Goal: Information Seeking & Learning: Stay updated

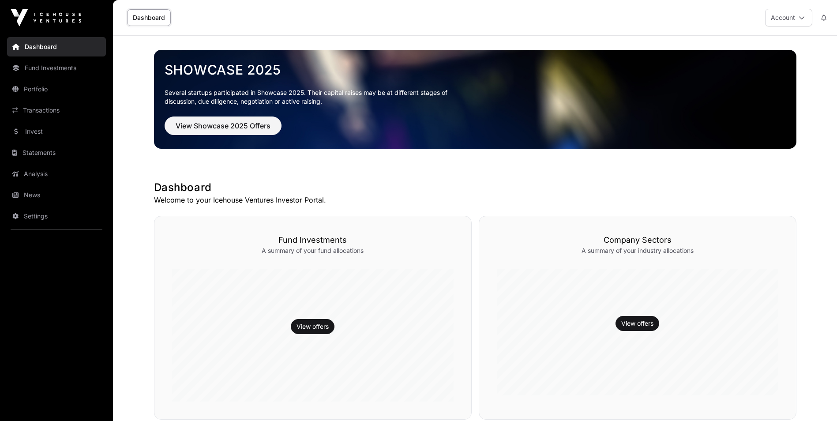
click at [40, 214] on link "Settings" at bounding box center [56, 215] width 99 height 19
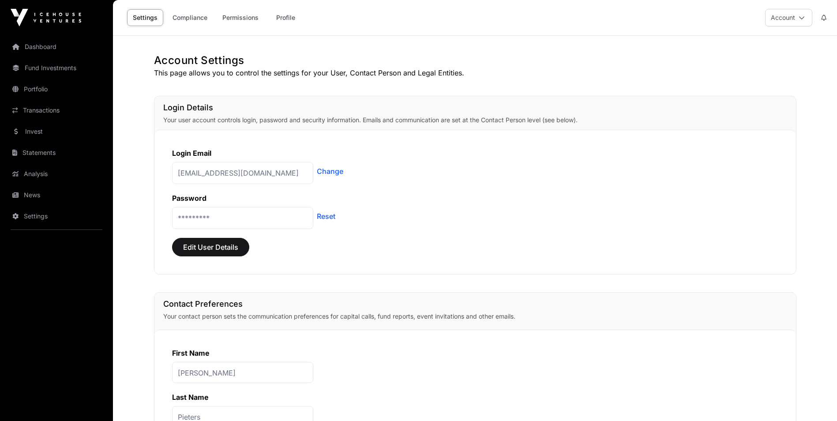
click at [190, 18] on link "Compliance" at bounding box center [190, 17] width 46 height 17
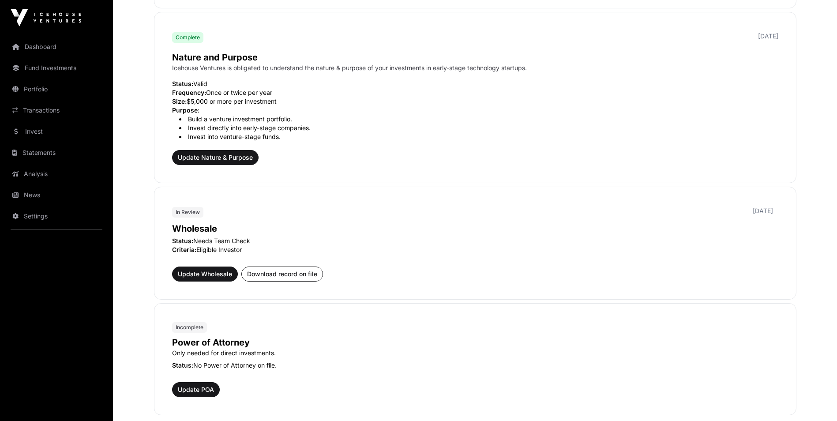
scroll to position [265, 0]
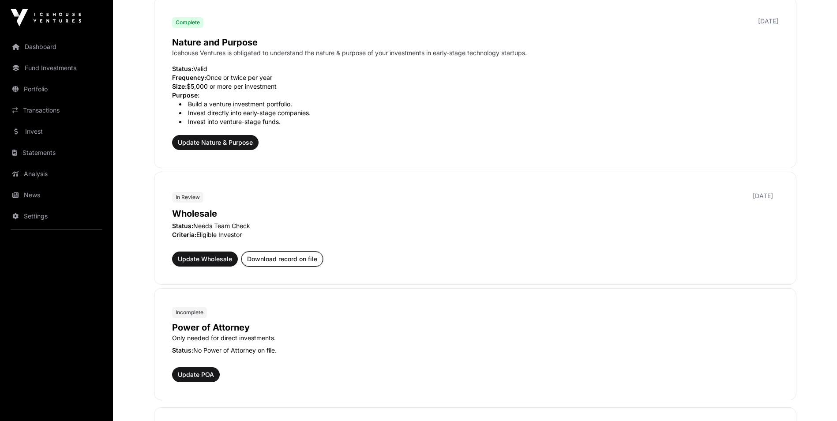
click at [258, 256] on span "Download record on file" at bounding box center [282, 259] width 70 height 9
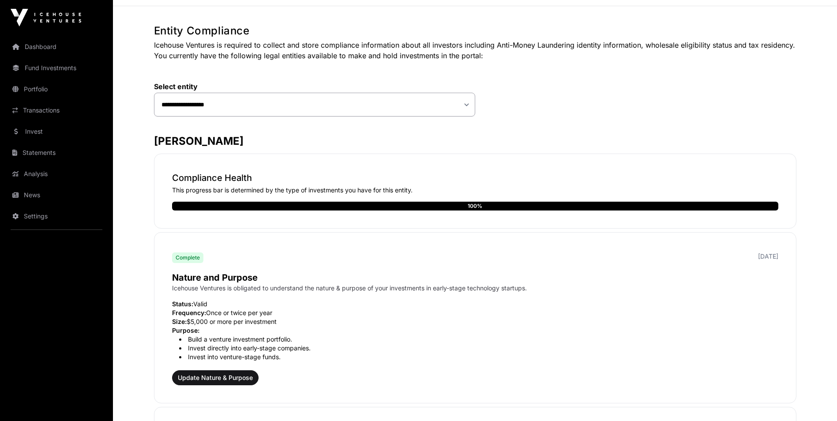
scroll to position [0, 0]
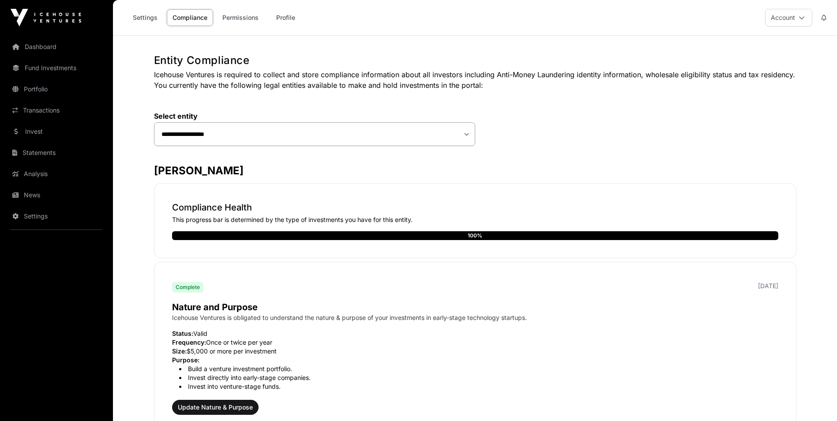
click at [250, 19] on link "Permissions" at bounding box center [241, 17] width 48 height 17
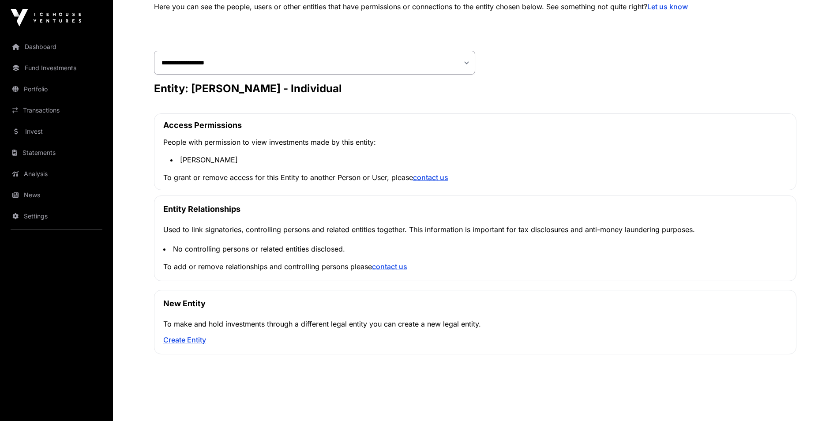
scroll to position [81, 0]
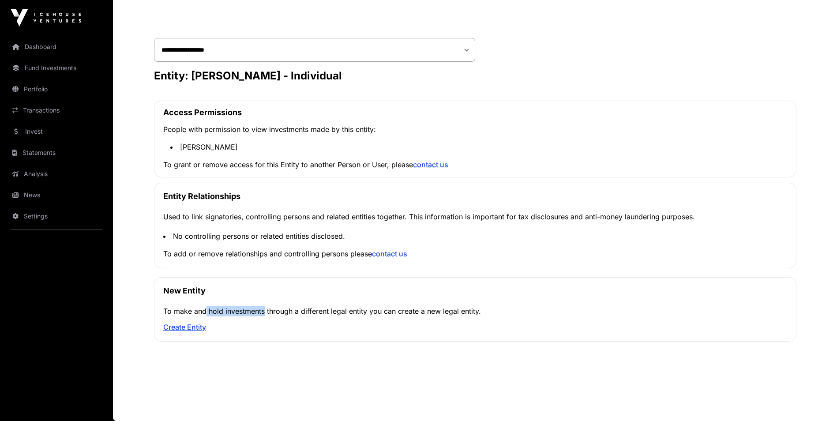
drag, startPoint x: 200, startPoint y: 309, endPoint x: 260, endPoint y: 313, distance: 59.7
click at [260, 313] on p "To make and hold investments through a different legal entity you can create a …" at bounding box center [475, 311] width 624 height 11
drag, startPoint x: 260, startPoint y: 312, endPoint x: 424, endPoint y: 311, distance: 164.1
click at [424, 311] on p "To make and hold investments through a different legal entity you can create a …" at bounding box center [475, 311] width 624 height 11
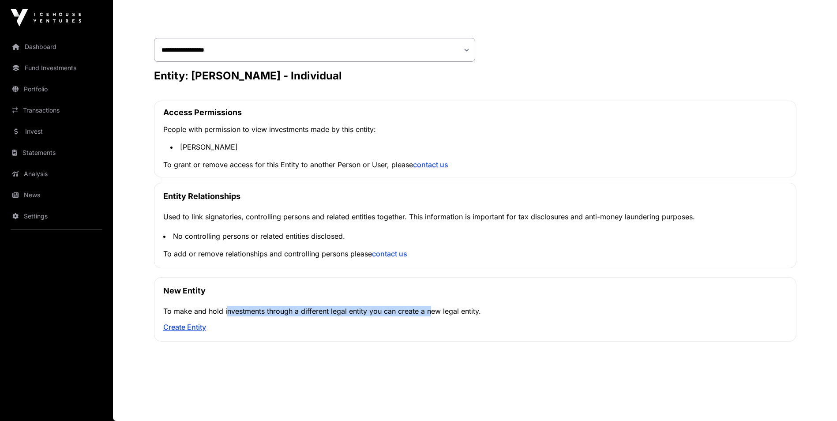
click at [424, 311] on p "To make and hold investments through a different legal entity you can create a …" at bounding box center [475, 311] width 624 height 11
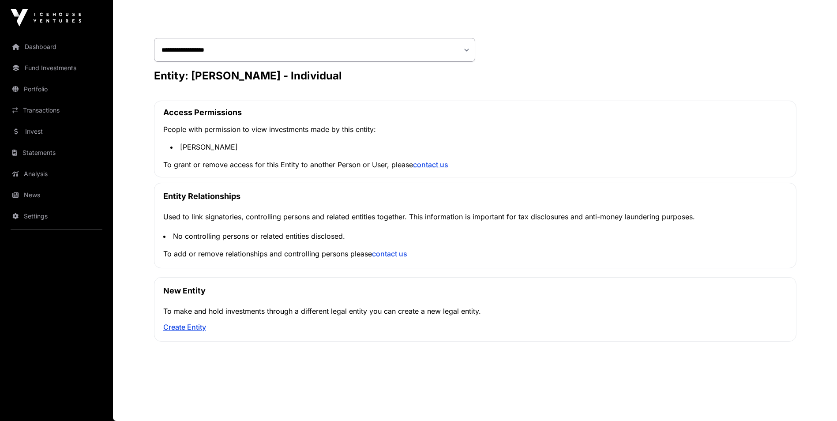
scroll to position [37, 0]
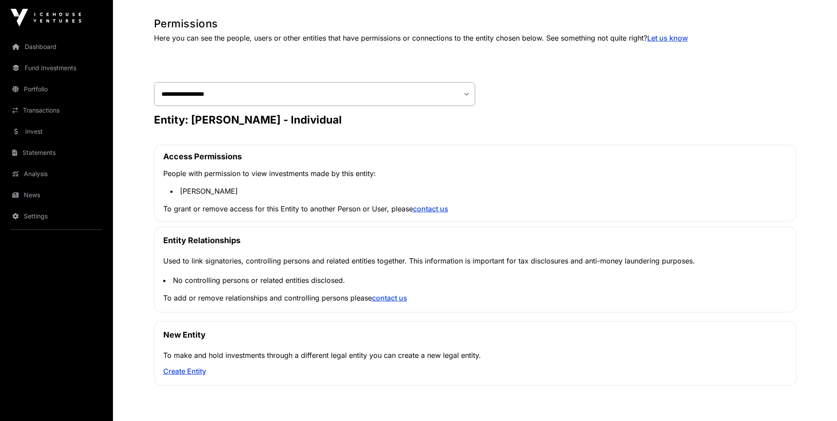
click at [34, 192] on link "News" at bounding box center [56, 194] width 99 height 19
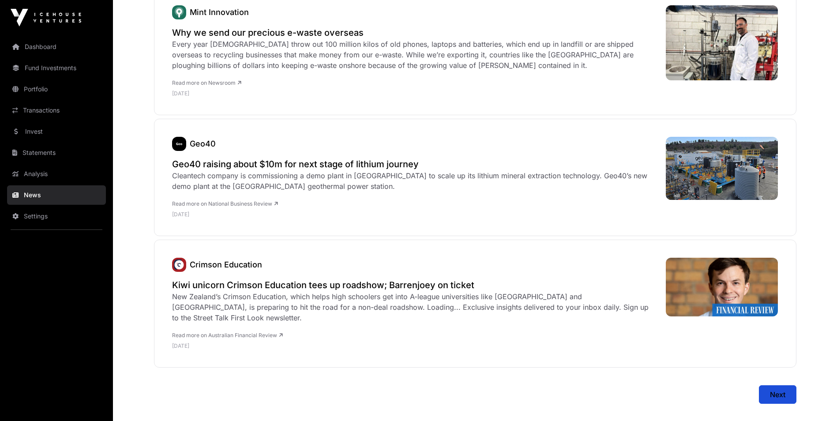
scroll to position [3614, 0]
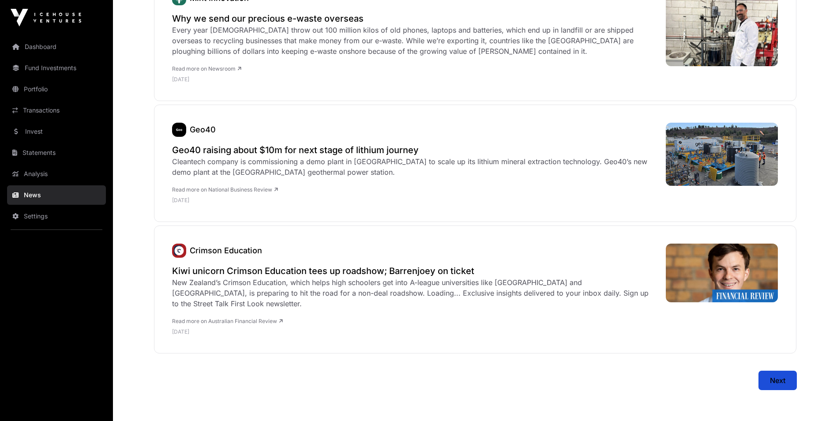
click at [770, 375] on span "Next" at bounding box center [777, 380] width 15 height 11
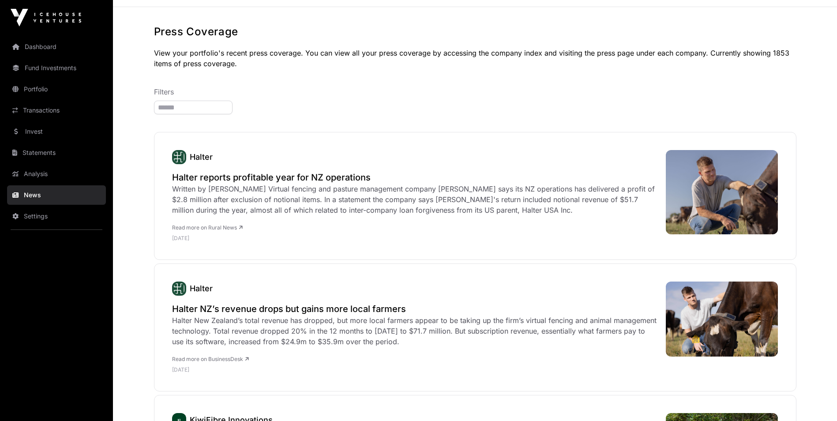
scroll to position [44, 0]
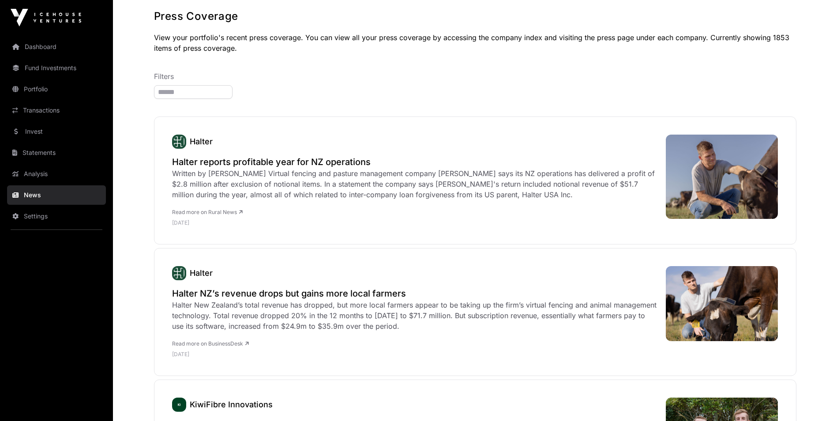
click at [312, 167] on h2 "Halter reports profitable year for NZ operations" at bounding box center [414, 162] width 485 height 12
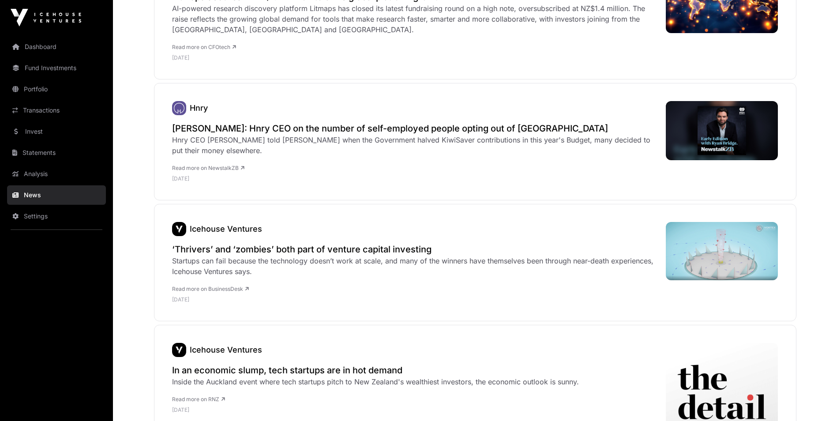
scroll to position [618, 0]
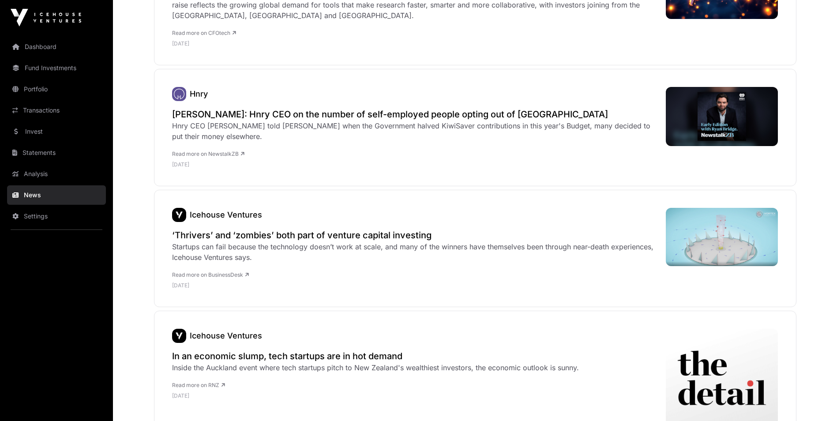
click at [446, 249] on div "Startups can fail because the technology doesn’t work at scale, and many of the…" at bounding box center [414, 251] width 485 height 21
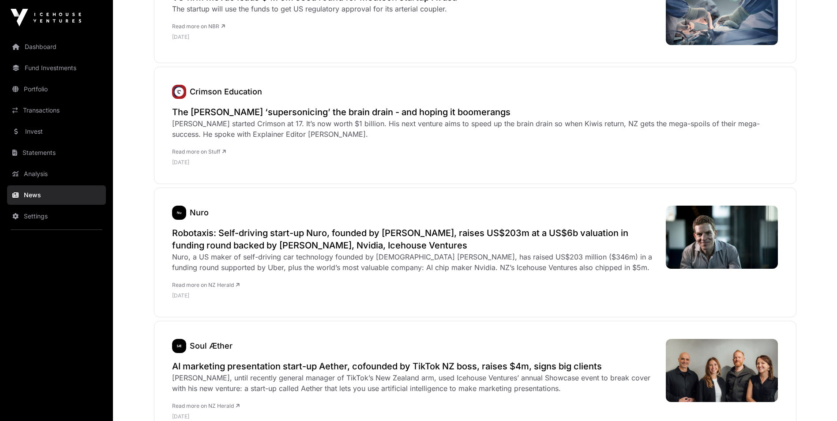
scroll to position [1368, 0]
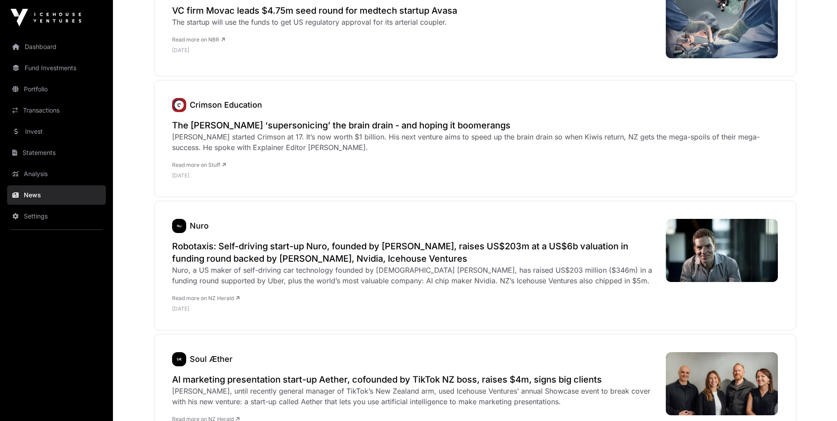
click at [386, 130] on h2 "The [PERSON_NAME] ‘supersonicing’ the brain drain - and hoping it boomerangs" at bounding box center [475, 125] width 606 height 12
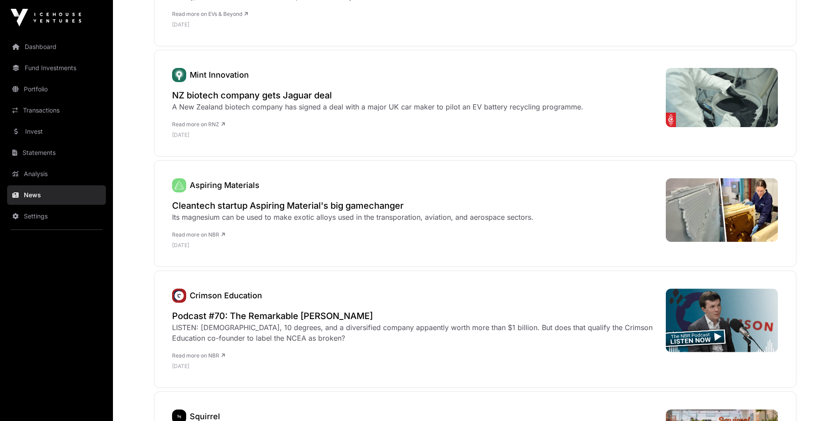
scroll to position [2029, 0]
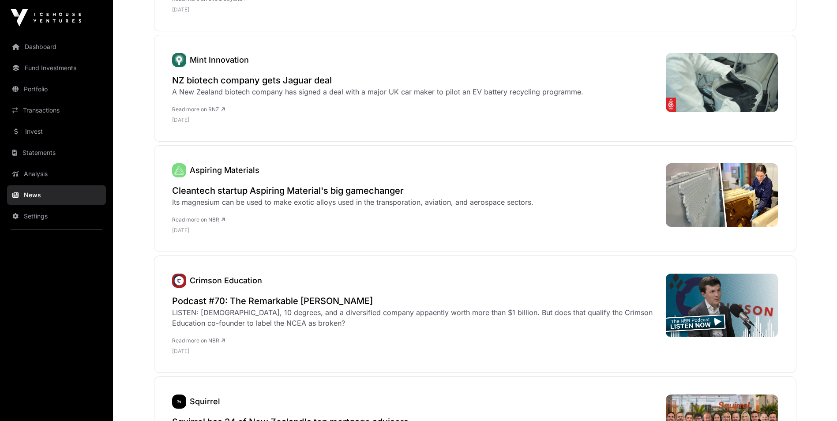
click at [325, 198] on div "Its magnesium can be used to make exotic alloys used in the transporation, avia…" at bounding box center [352, 202] width 361 height 11
click at [325, 193] on h2 "Cleantech startup Aspiring Material's big gamechanger" at bounding box center [352, 190] width 361 height 12
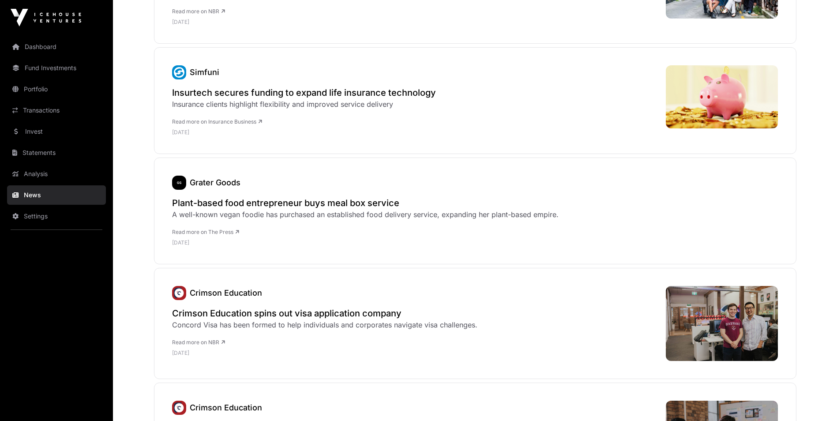
scroll to position [2647, 0]
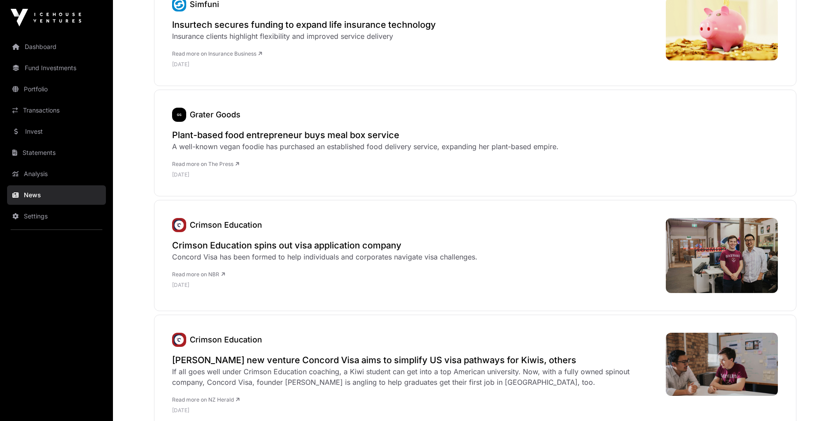
click at [340, 256] on div "Concord Visa has been formed to help individuals and corporates navigate visa c…" at bounding box center [324, 256] width 305 height 11
click at [340, 249] on h2 "Crimson Education spins out visa application company" at bounding box center [324, 245] width 305 height 12
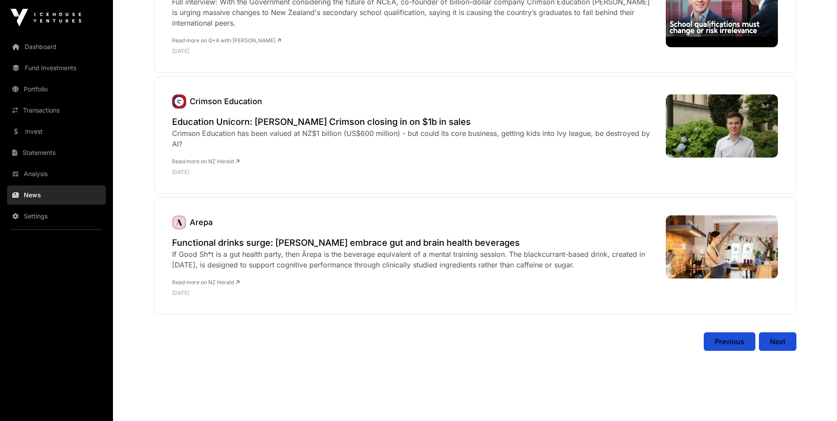
scroll to position [3505, 0]
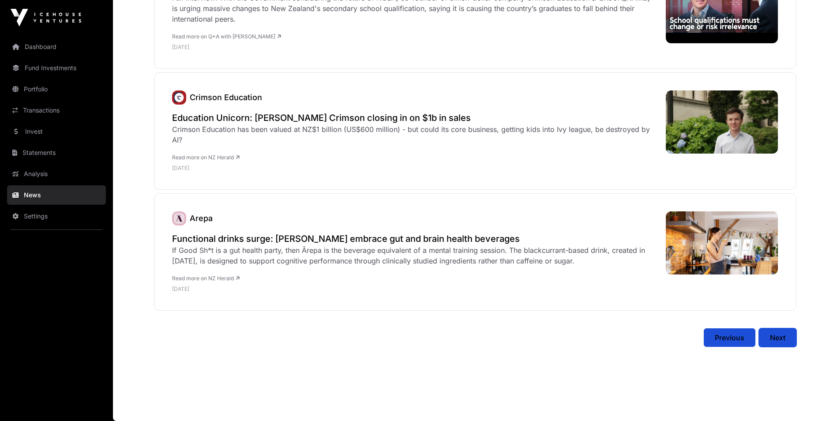
click at [786, 338] on button "Next" at bounding box center [777, 337] width 37 height 19
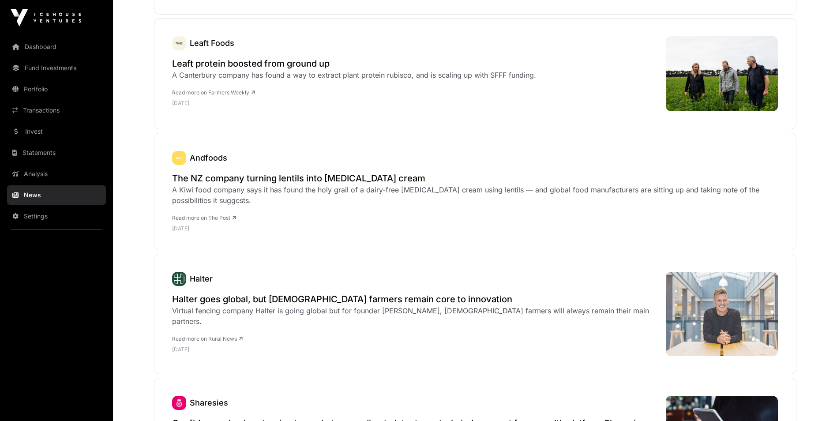
scroll to position [3429, 0]
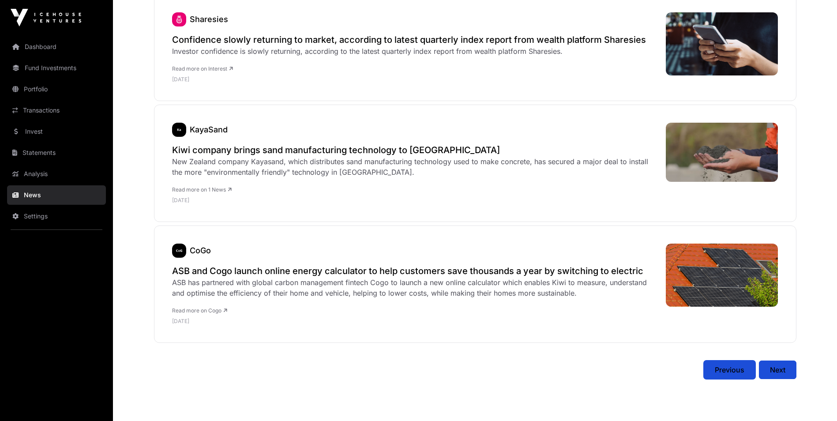
click at [734, 364] on span "Previous" at bounding box center [730, 369] width 30 height 11
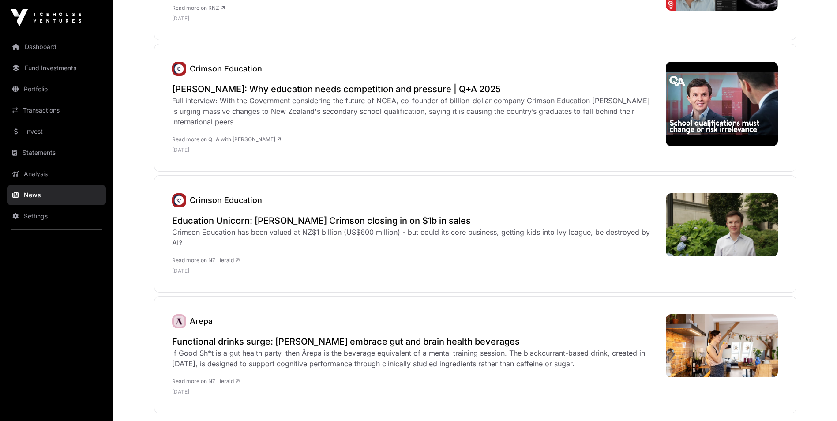
scroll to position [3505, 0]
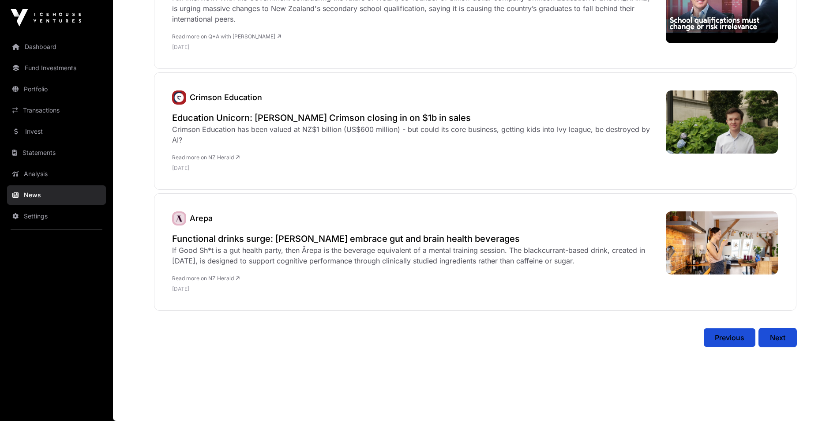
click at [773, 338] on span "Next" at bounding box center [777, 337] width 15 height 11
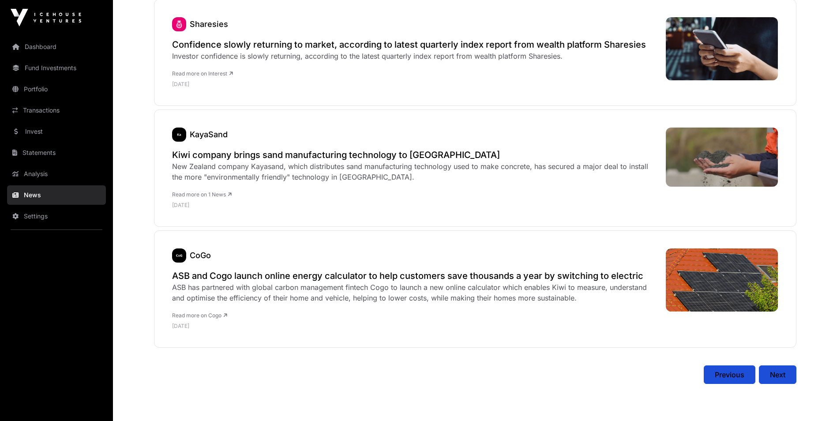
scroll to position [3429, 0]
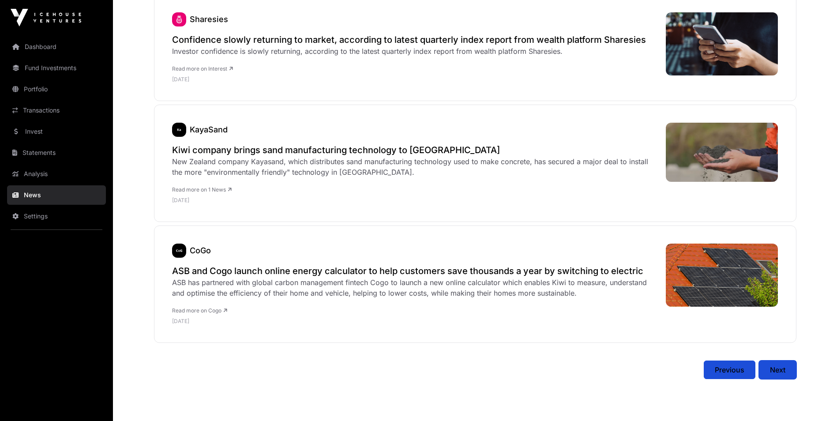
click at [778, 364] on span "Next" at bounding box center [777, 369] width 15 height 11
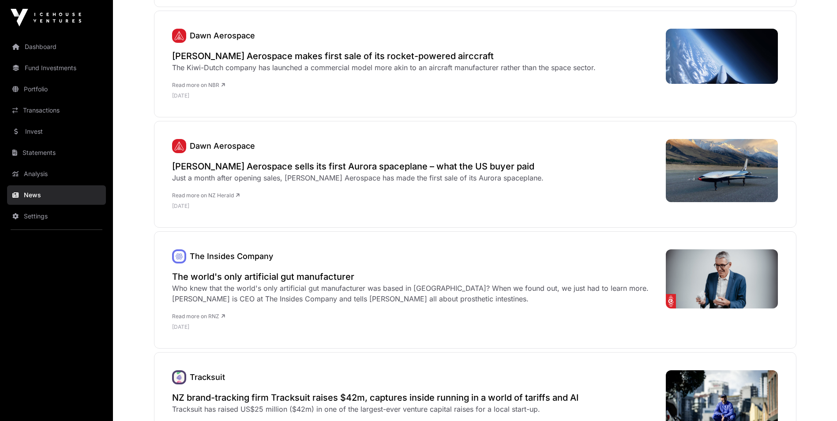
scroll to position [3336, 0]
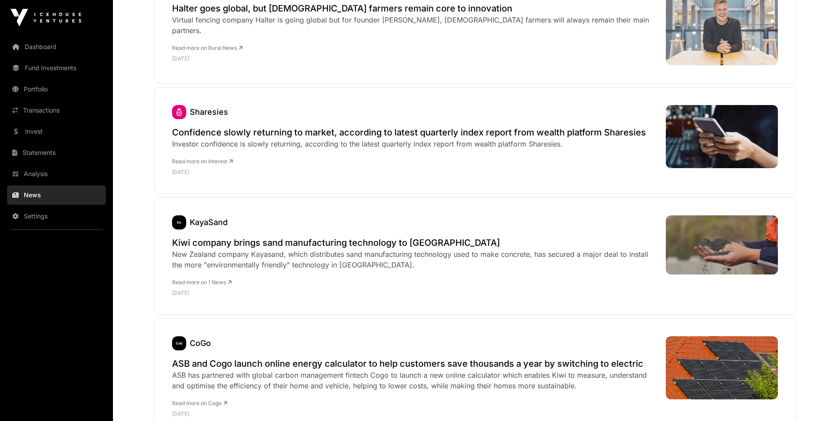
scroll to position [3429, 0]
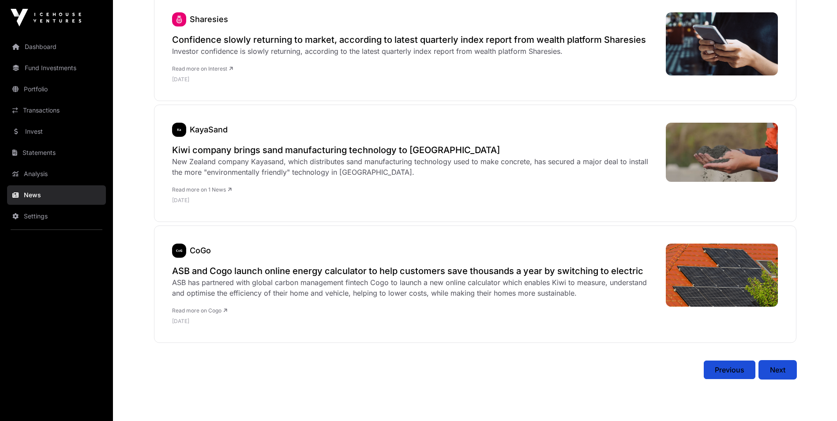
click at [776, 364] on span "Next" at bounding box center [777, 369] width 15 height 11
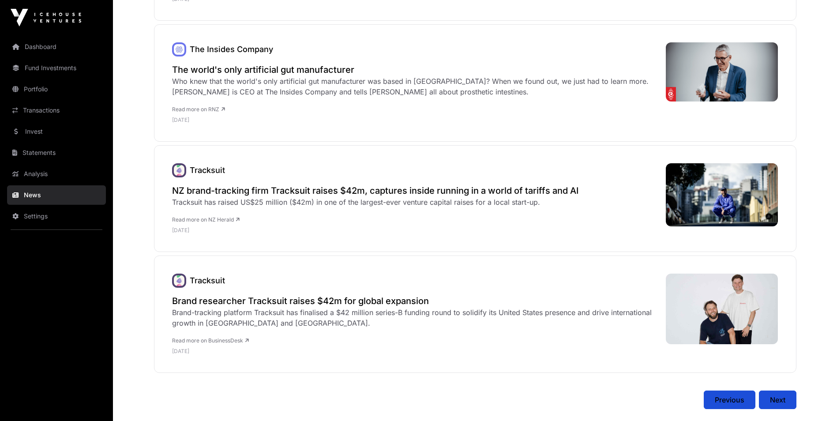
scroll to position [3336, 0]
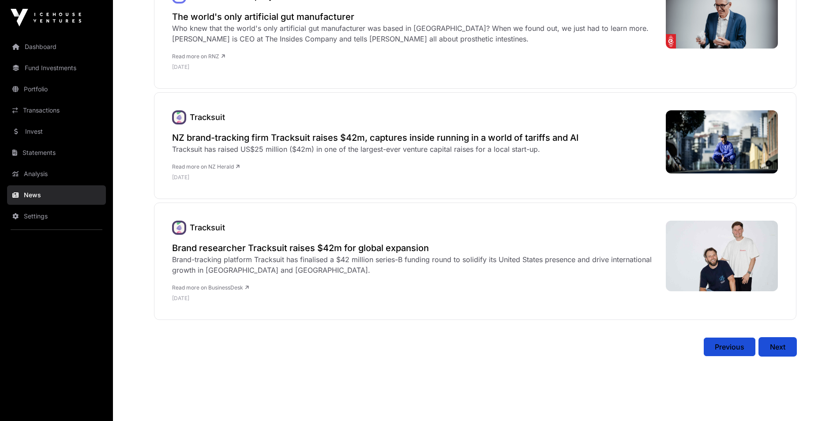
click at [784, 341] on span "Next" at bounding box center [777, 346] width 15 height 11
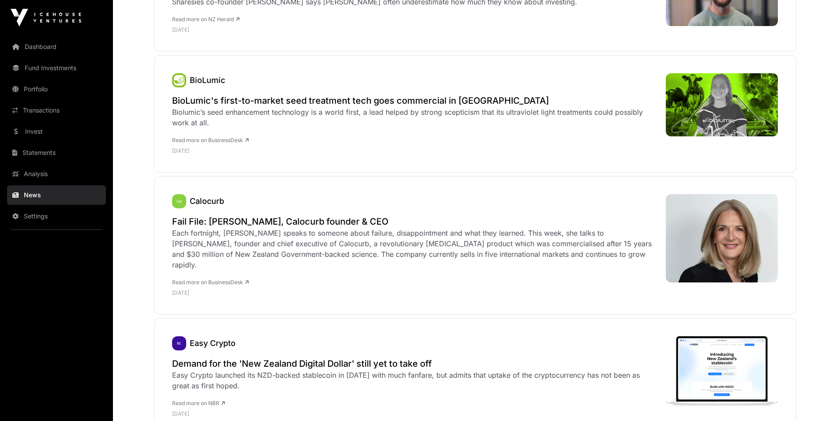
scroll to position [441, 0]
click at [423, 100] on h2 "BioLumic's first-to-market seed treatment tech goes commercial in [GEOGRAPHIC_D…" at bounding box center [414, 100] width 485 height 12
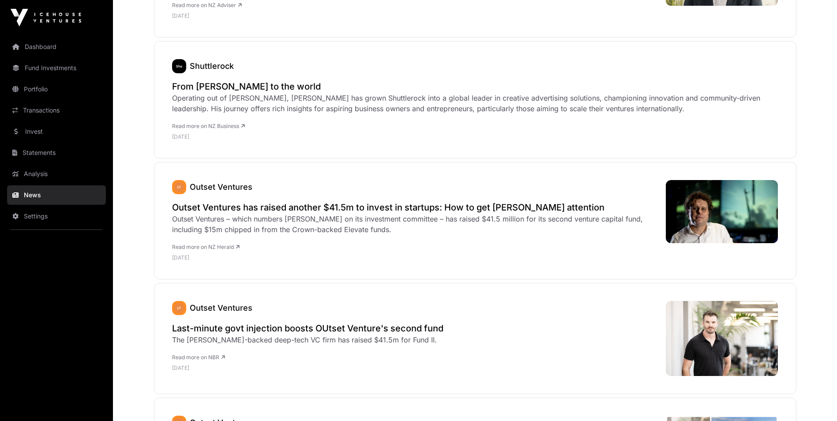
scroll to position [1235, 0]
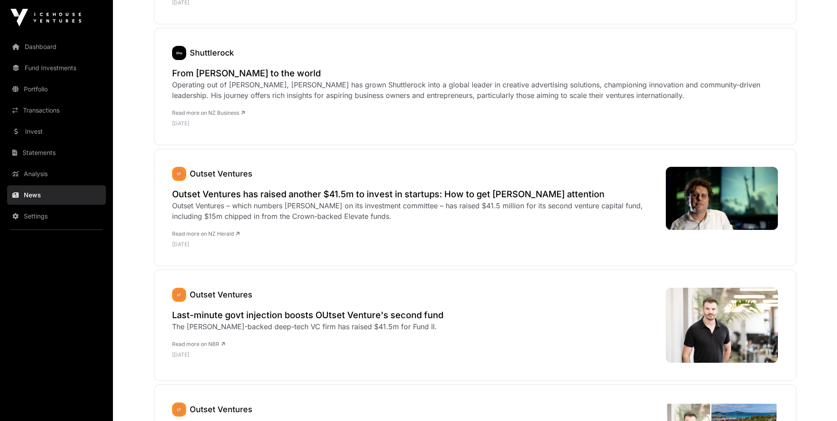
click at [446, 200] on div "Outset Ventures – which numbers [PERSON_NAME] on its investment committee – has…" at bounding box center [414, 210] width 485 height 21
click at [454, 188] on h2 "Outset Ventures has raised another $41.5m to invest in startups: How to get [PE…" at bounding box center [414, 194] width 485 height 12
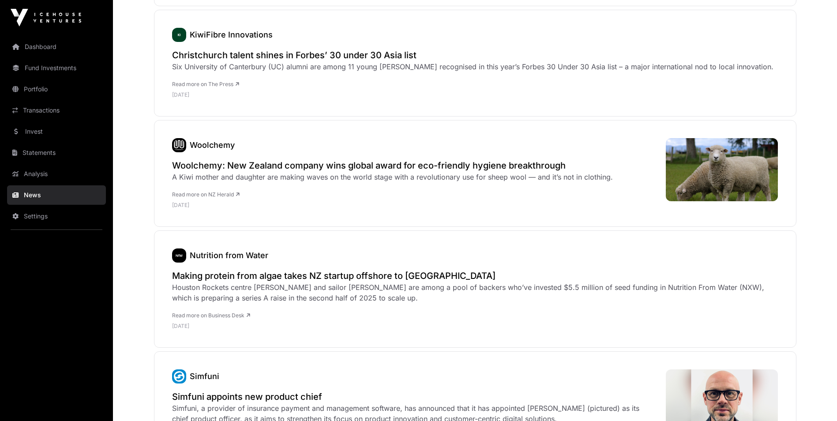
scroll to position [2426, 0]
